Goal: Task Accomplishment & Management: Use online tool/utility

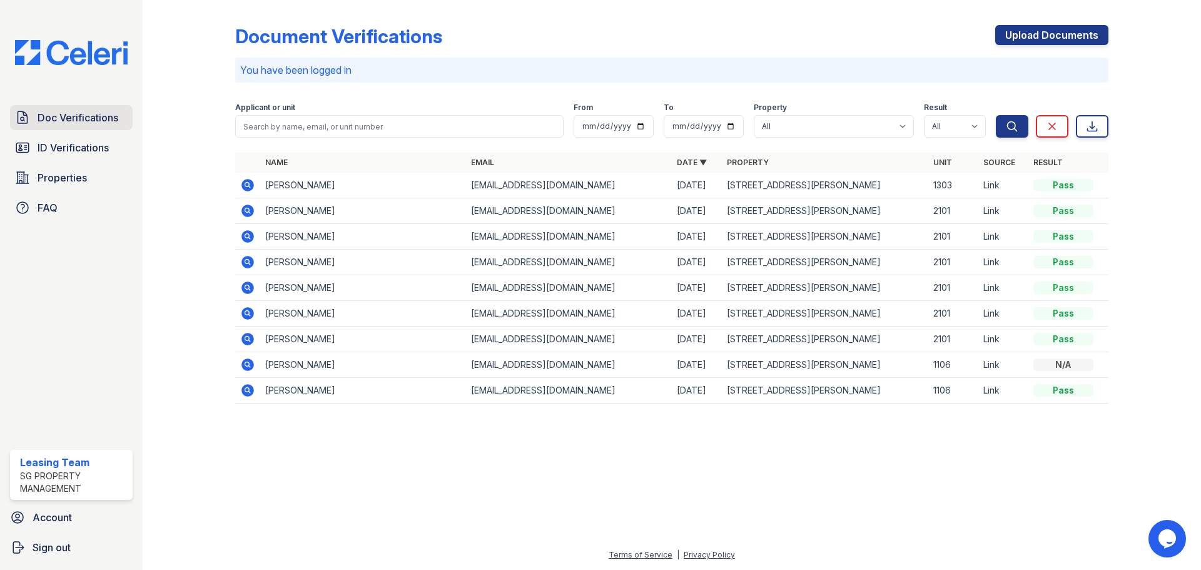
click at [85, 116] on span "Doc Verifications" at bounding box center [78, 117] width 81 height 15
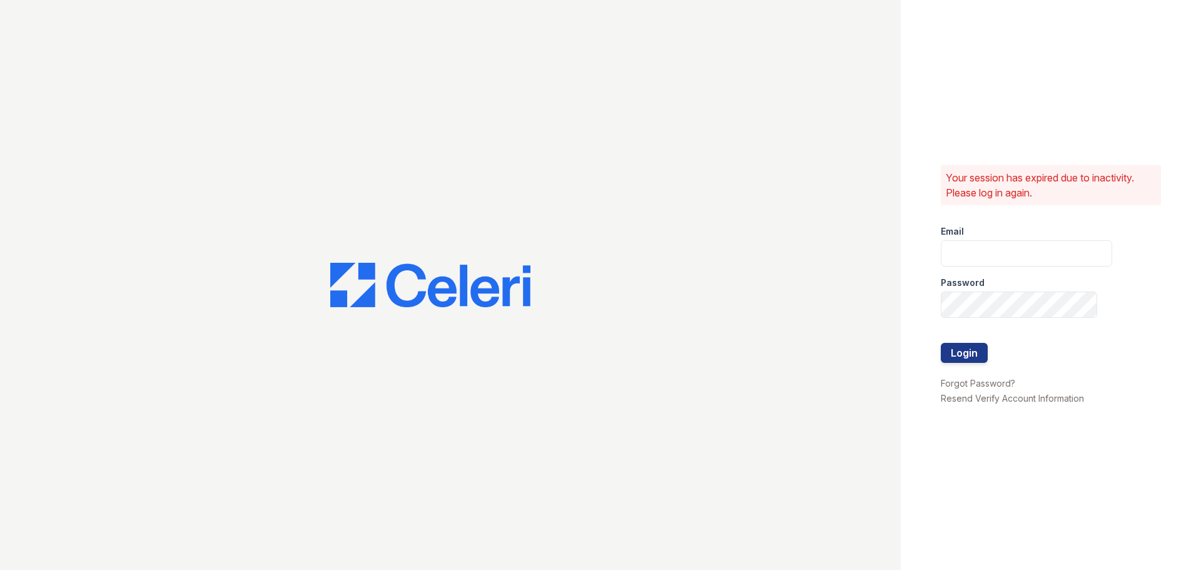
type input "[EMAIL_ADDRESS][DOMAIN_NAME]"
click at [969, 355] on button "Login" at bounding box center [964, 353] width 47 height 20
